Goal: Information Seeking & Learning: Learn about a topic

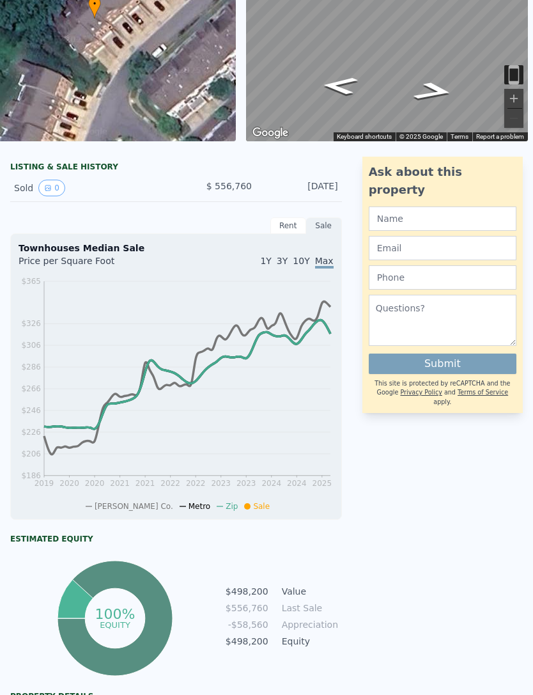
scroll to position [182, 0]
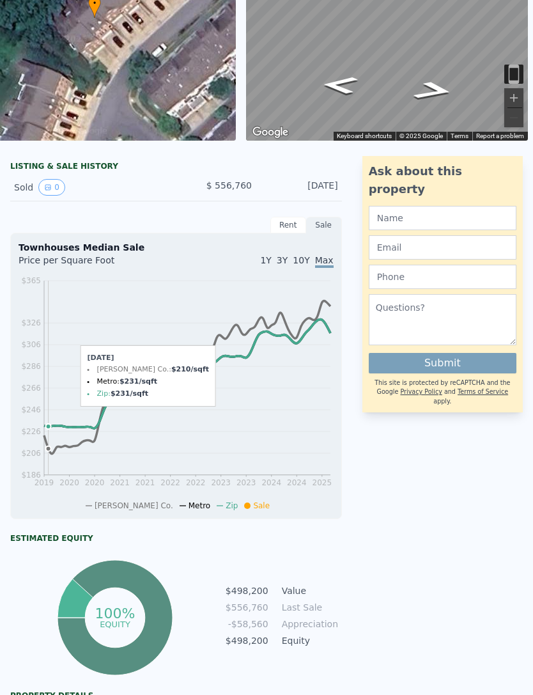
click at [42, 436] on icon "2019 2020 2020 2021 2021 2022 2022 2023 2023 2024 2024 2025 $186 $206 $226 $246…" at bounding box center [176, 392] width 315 height 236
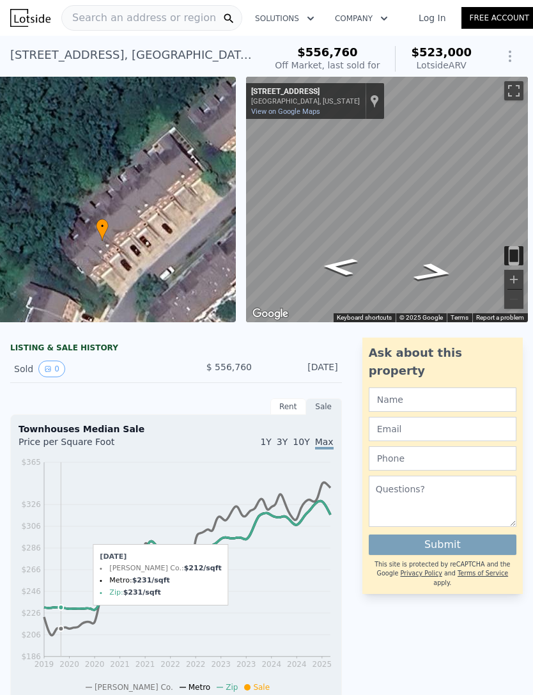
scroll to position [0, 0]
click at [438, 279] on icon "Go Northeast, Fair Garden Ln" at bounding box center [433, 272] width 75 height 28
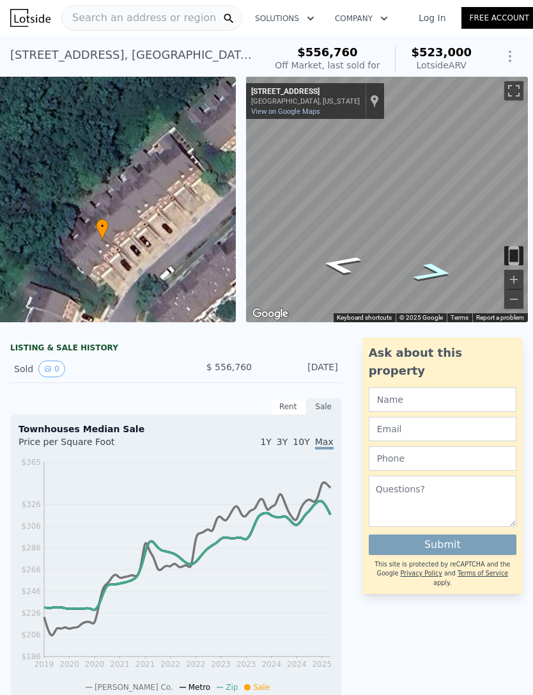
click at [346, 260] on icon "Go Southwest, Fair Garden Ln" at bounding box center [340, 265] width 75 height 28
click at [355, 257] on icon "Go Southwest, Fair Garden Ln" at bounding box center [339, 266] width 66 height 26
click at [437, 271] on icon "Go Northeast, Fair Garden Ln" at bounding box center [434, 270] width 66 height 26
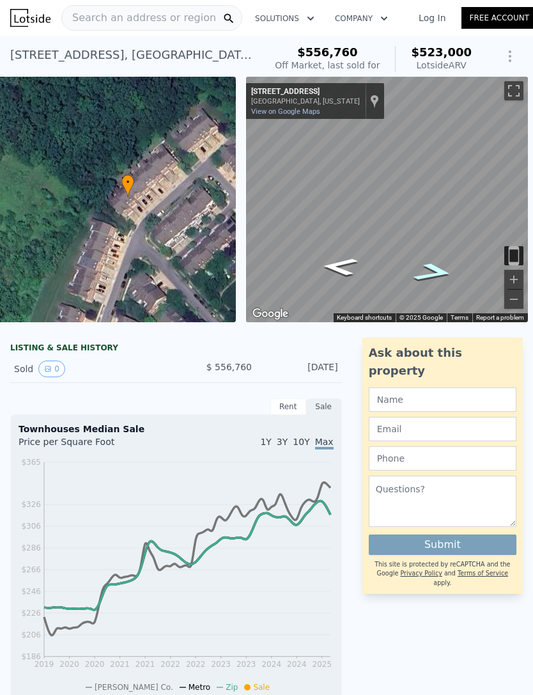
click at [129, 162] on div "• + −" at bounding box center [94, 199] width 282 height 245
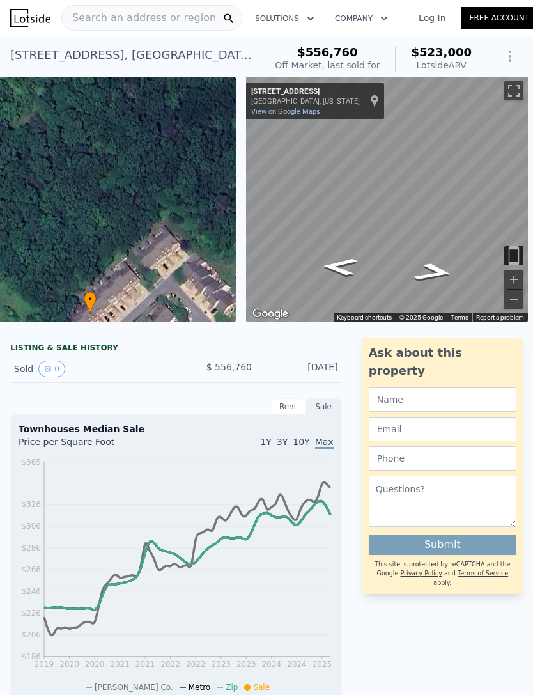
click at [114, 280] on div "• + −" at bounding box center [94, 199] width 282 height 245
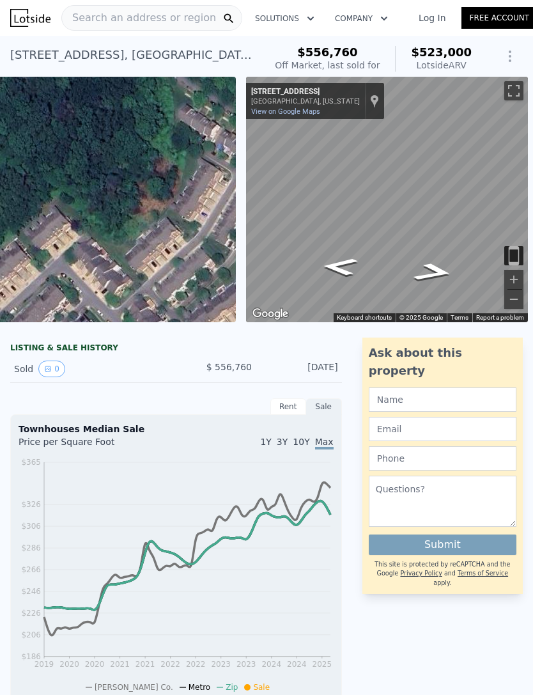
click at [130, 224] on div "• + −" at bounding box center [94, 199] width 282 height 245
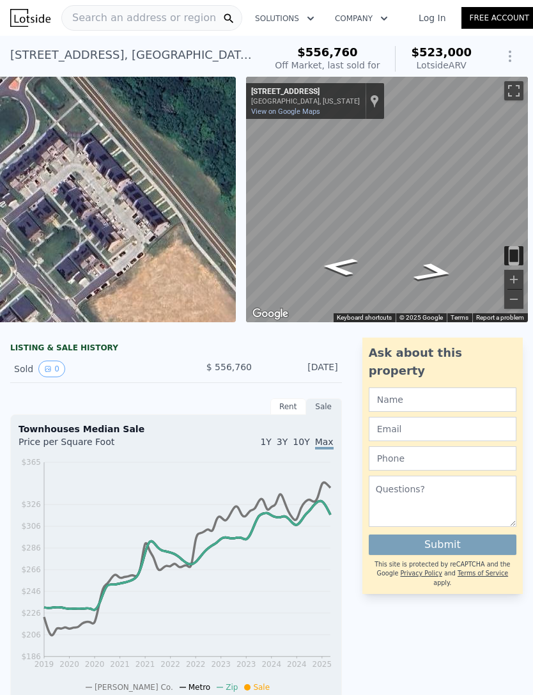
click at [173, 237] on div "• + −" at bounding box center [94, 199] width 282 height 245
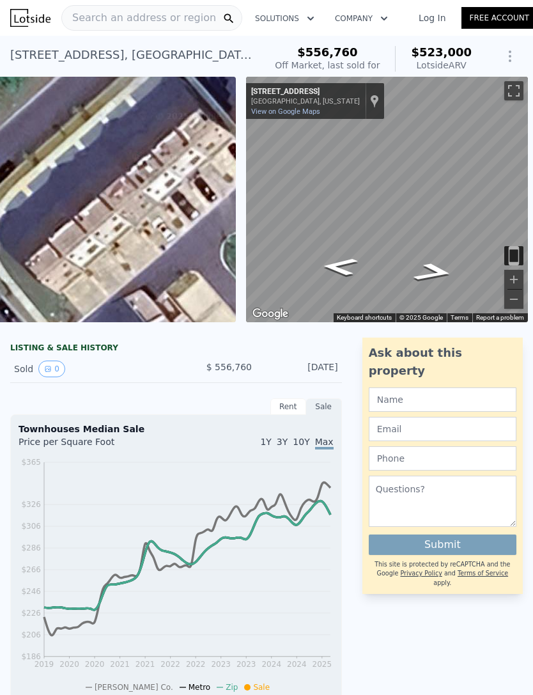
click at [125, 349] on div "LISTING & SALE HISTORY" at bounding box center [176, 349] width 332 height 13
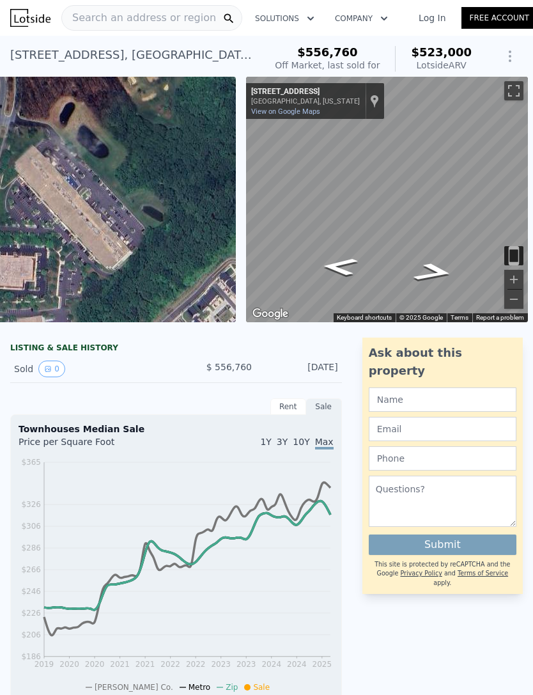
click at [123, 240] on div "• + −" at bounding box center [94, 199] width 282 height 245
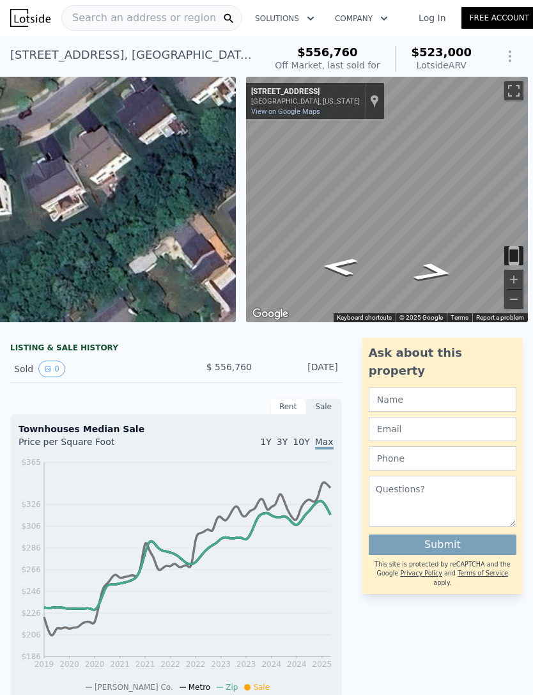
click at [131, 182] on div "• + −" at bounding box center [94, 199] width 282 height 245
